Goal: Check status: Check status

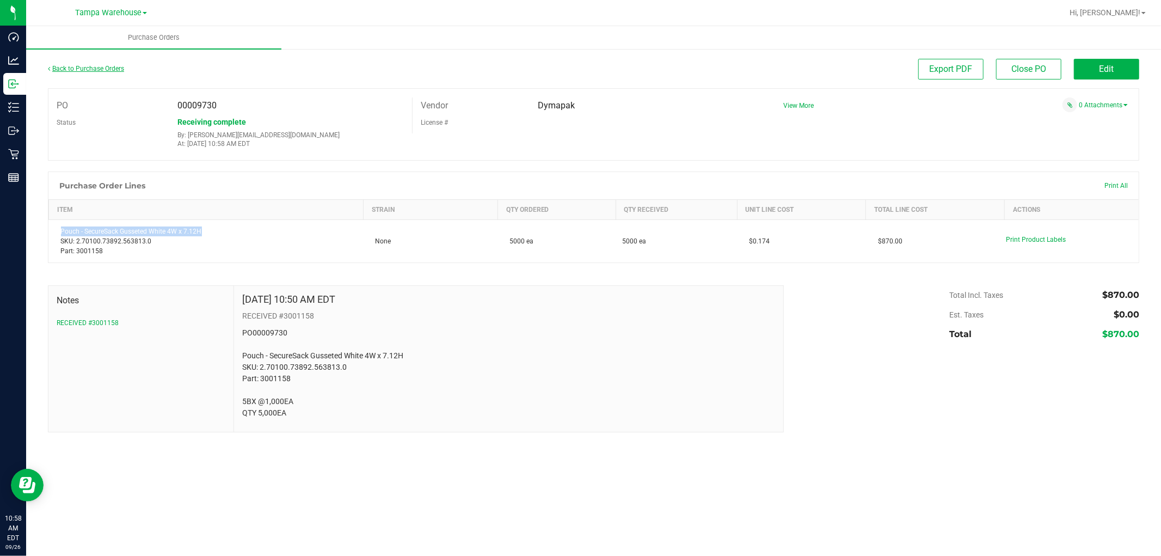
click at [101, 65] on link "Back to Purchase Orders" at bounding box center [86, 69] width 76 height 8
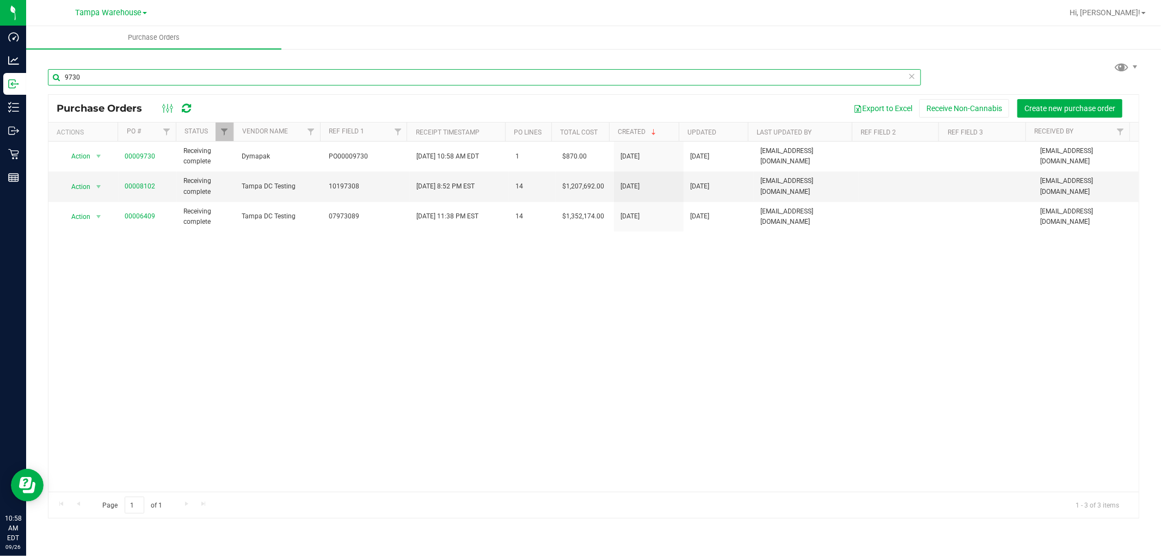
click at [109, 79] on input "9730" at bounding box center [484, 77] width 873 height 16
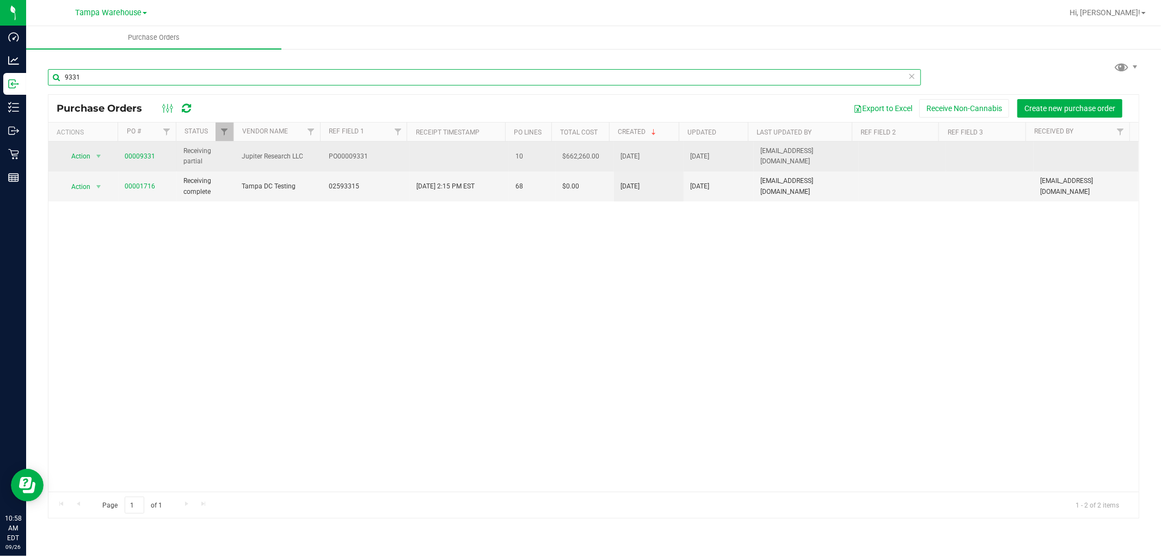
type input "9331"
drag, startPoint x: 237, startPoint y: 155, endPoint x: 309, endPoint y: 153, distance: 71.3
click at [309, 153] on td "Jupiter Research LLC" at bounding box center [279, 156] width 88 height 30
copy span "Jupiter Research LLC"
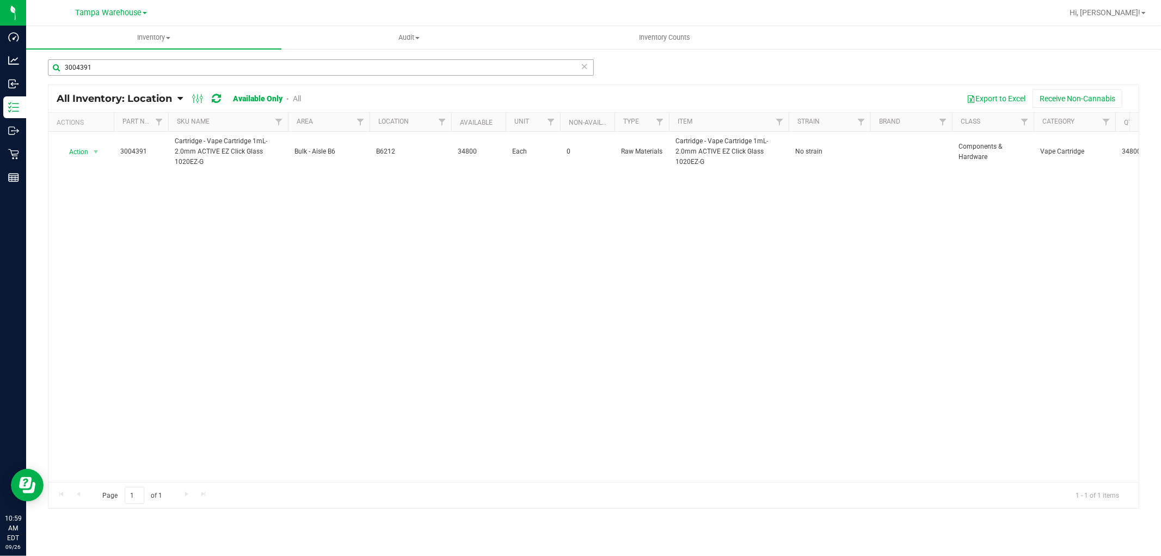
click at [145, 70] on input "3004391" at bounding box center [321, 67] width 546 height 16
type input "3"
type input "3000214"
